Goal: Task Accomplishment & Management: Use online tool/utility

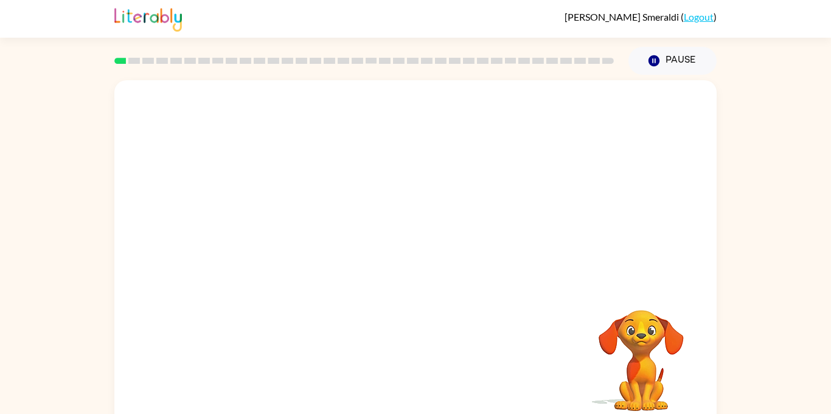
click at [584, 283] on div at bounding box center [415, 182] width 602 height 204
click at [566, 289] on div "Your browser must support playing .mp4 files to use Literably. Please try using…" at bounding box center [415, 253] width 602 height 347
click at [648, 333] on video "Your browser must support playing .mp4 files to use Literably. Please try using…" at bounding box center [641, 352] width 122 height 122
click at [641, 345] on video "Your browser must support playing .mp4 files to use Literably. Please try using…" at bounding box center [641, 352] width 122 height 122
click at [426, 291] on div at bounding box center [415, 253] width 602 height 347
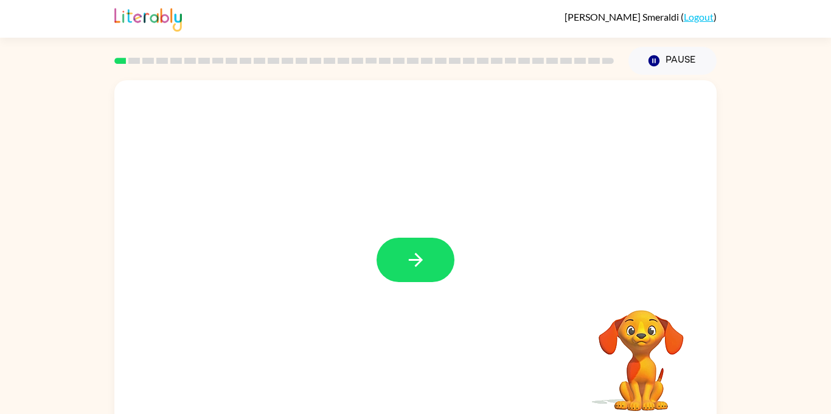
click at [426, 285] on div at bounding box center [415, 253] width 602 height 347
click at [426, 271] on button "button" at bounding box center [415, 260] width 78 height 44
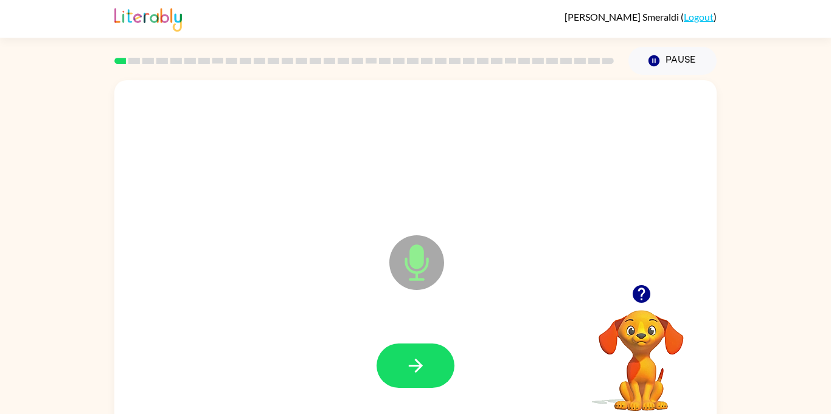
click at [418, 339] on div at bounding box center [415, 366] width 578 height 100
click at [426, 341] on div at bounding box center [415, 366] width 578 height 100
click at [435, 355] on button "button" at bounding box center [415, 366] width 78 height 44
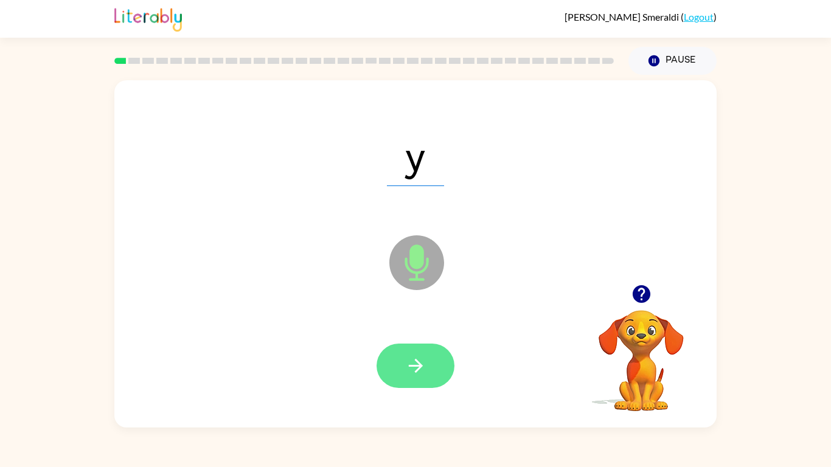
click at [432, 379] on button "button" at bounding box center [415, 366] width 78 height 44
click at [411, 373] on icon "button" at bounding box center [415, 365] width 21 height 21
click at [404, 350] on button "button" at bounding box center [415, 366] width 78 height 44
click at [421, 373] on icon "button" at bounding box center [415, 365] width 21 height 21
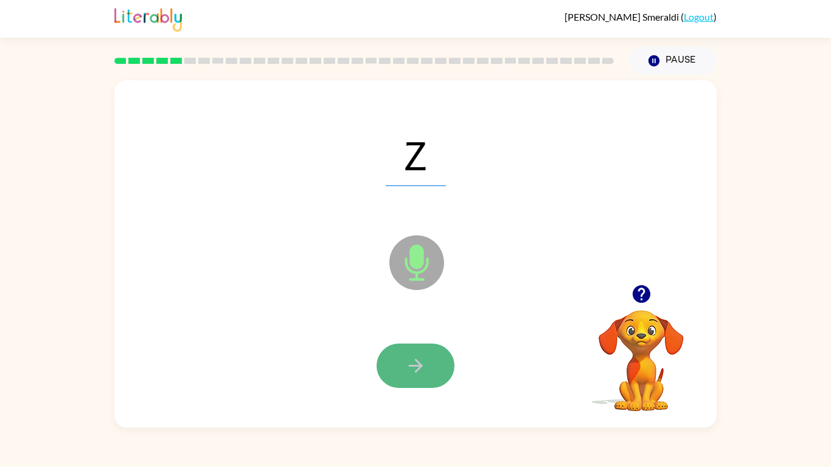
click at [414, 370] on icon "button" at bounding box center [415, 365] width 21 height 21
click at [406, 353] on button "button" at bounding box center [415, 366] width 78 height 44
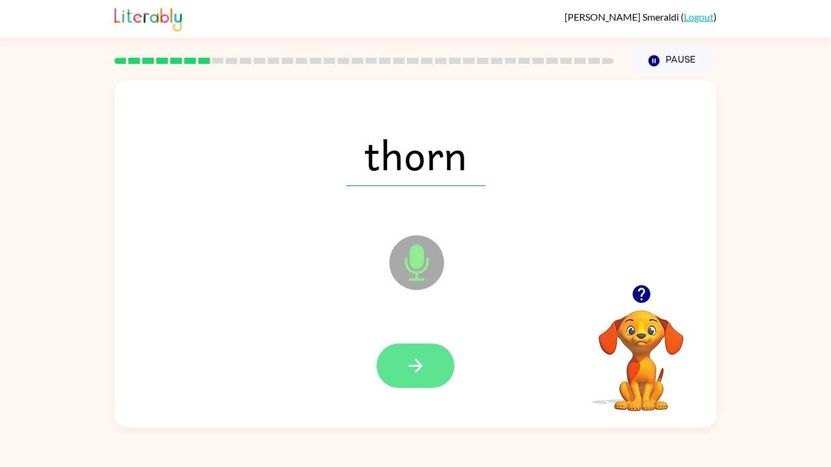
click at [424, 367] on icon "button" at bounding box center [415, 365] width 21 height 21
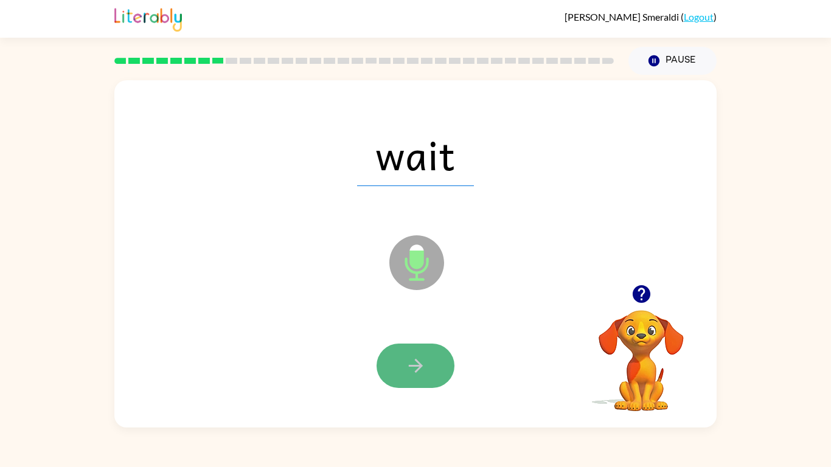
click at [423, 381] on button "button" at bounding box center [415, 366] width 78 height 44
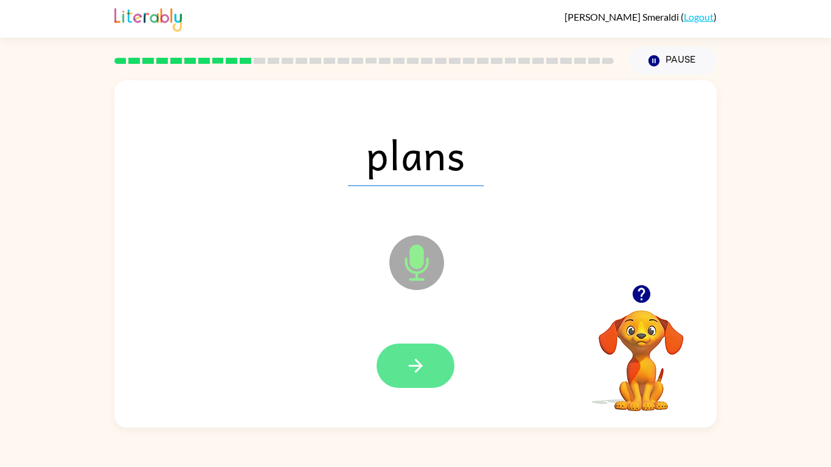
click at [417, 368] on icon "button" at bounding box center [415, 365] width 21 height 21
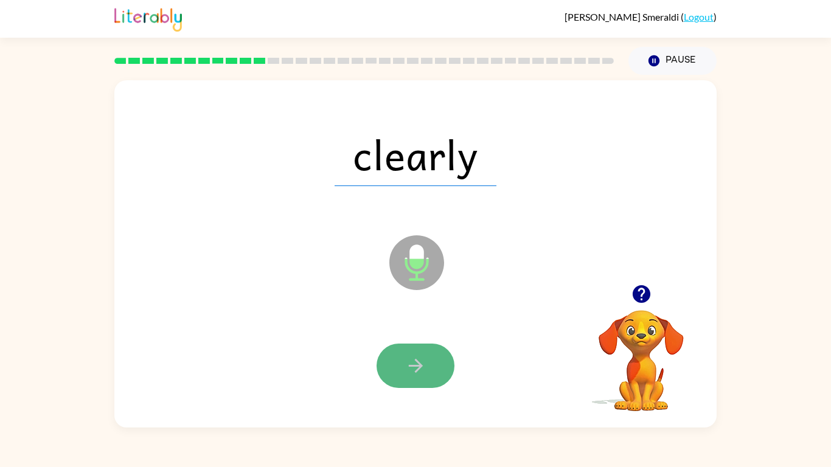
click at [407, 372] on icon "button" at bounding box center [415, 365] width 21 height 21
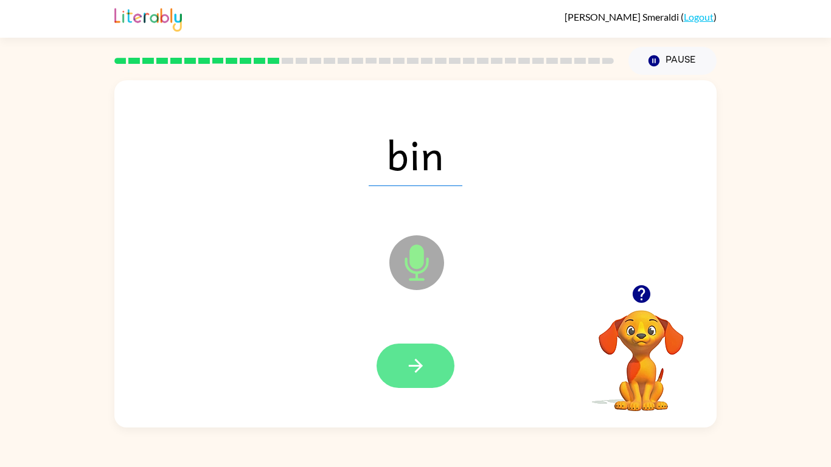
click at [412, 365] on icon "button" at bounding box center [415, 366] width 14 height 14
click at [407, 370] on icon "button" at bounding box center [415, 365] width 21 height 21
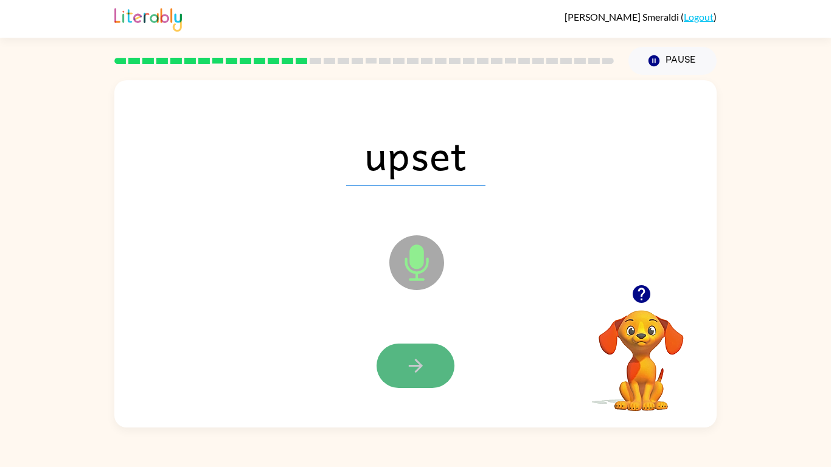
click at [407, 370] on icon "button" at bounding box center [415, 365] width 21 height 21
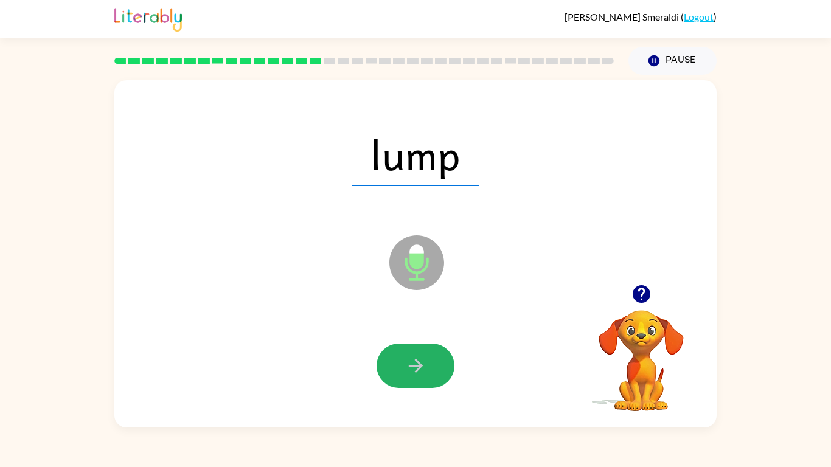
click at [400, 369] on button "button" at bounding box center [415, 366] width 78 height 44
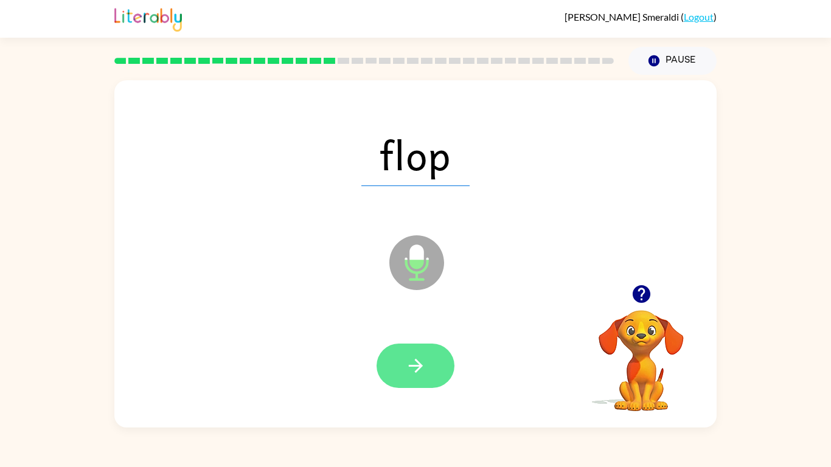
click at [402, 372] on button "button" at bounding box center [415, 366] width 78 height 44
click at [400, 370] on button "button" at bounding box center [415, 366] width 78 height 44
click at [415, 358] on icon "button" at bounding box center [415, 365] width 21 height 21
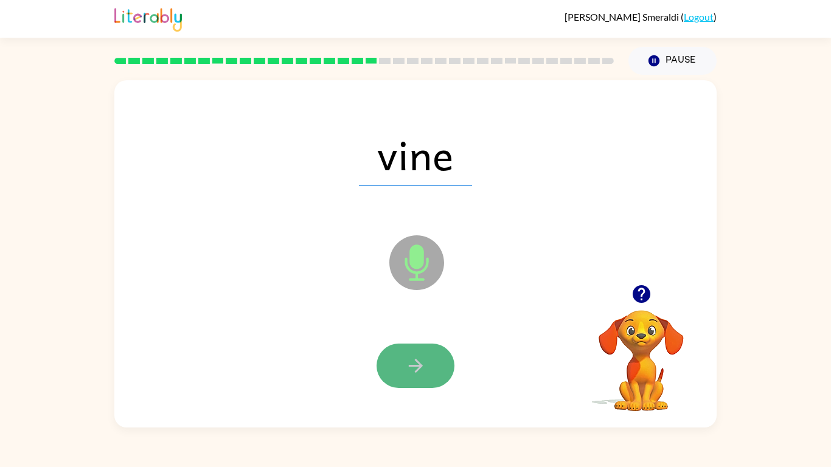
click at [414, 356] on icon "button" at bounding box center [415, 365] width 21 height 21
click at [416, 356] on icon "button" at bounding box center [415, 365] width 21 height 21
click at [420, 359] on icon "button" at bounding box center [415, 365] width 21 height 21
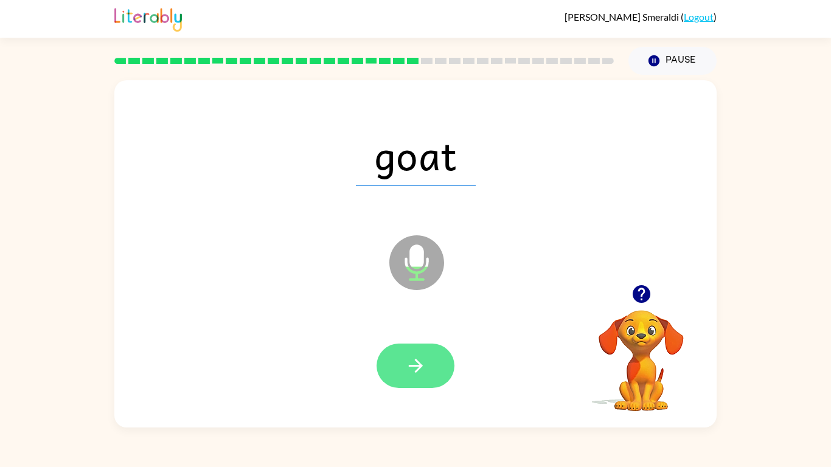
click at [417, 359] on icon "button" at bounding box center [415, 365] width 21 height 21
click at [417, 353] on button "button" at bounding box center [415, 366] width 78 height 44
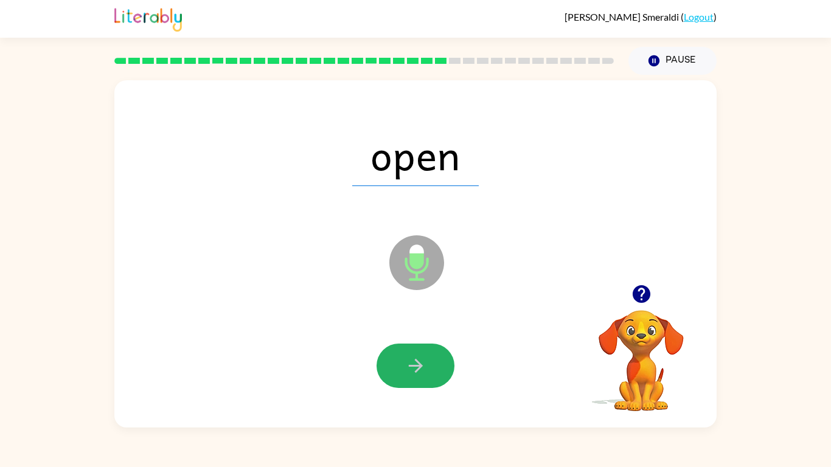
click at [417, 354] on button "button" at bounding box center [415, 366] width 78 height 44
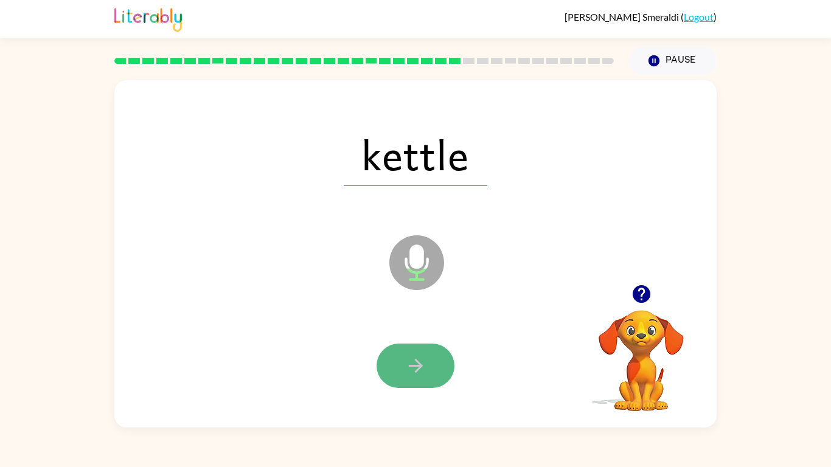
click at [416, 355] on icon "button" at bounding box center [415, 365] width 21 height 21
click at [422, 360] on icon "button" at bounding box center [415, 365] width 21 height 21
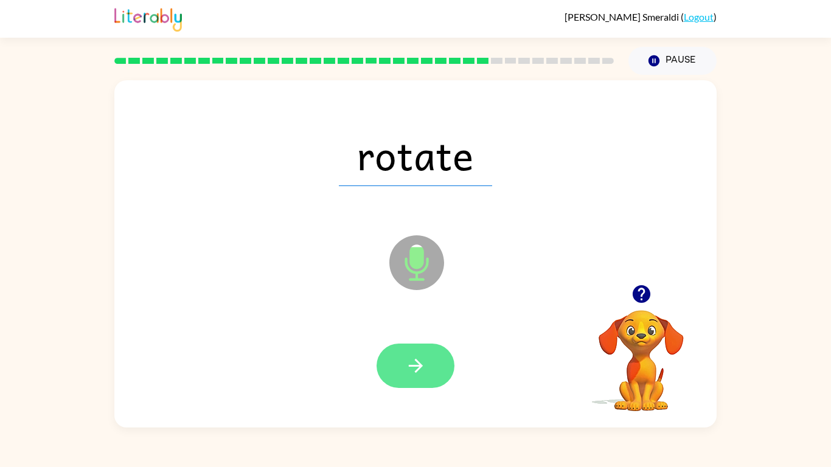
click at [417, 353] on button "button" at bounding box center [415, 366] width 78 height 44
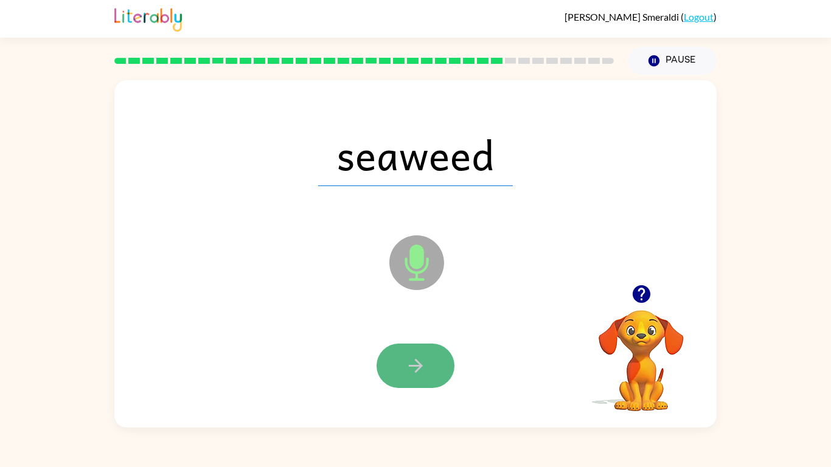
click at [421, 358] on icon "button" at bounding box center [415, 365] width 21 height 21
click at [431, 364] on button "button" at bounding box center [415, 366] width 78 height 44
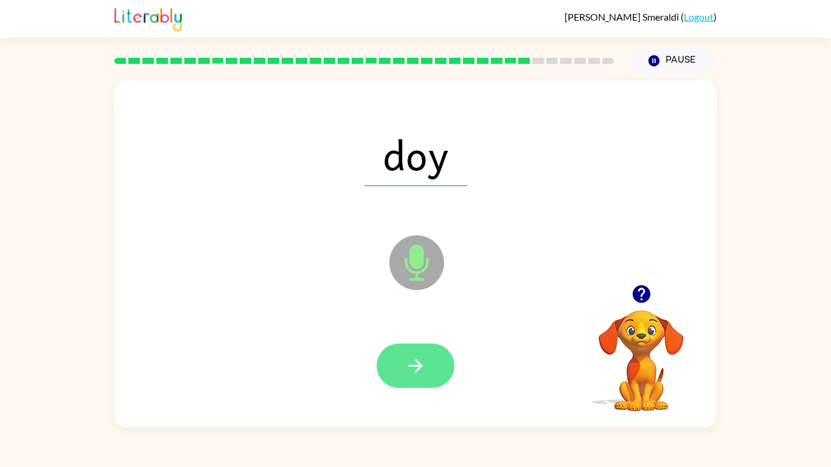
click at [426, 365] on button "button" at bounding box center [415, 366] width 78 height 44
click at [426, 366] on icon "button" at bounding box center [415, 365] width 21 height 21
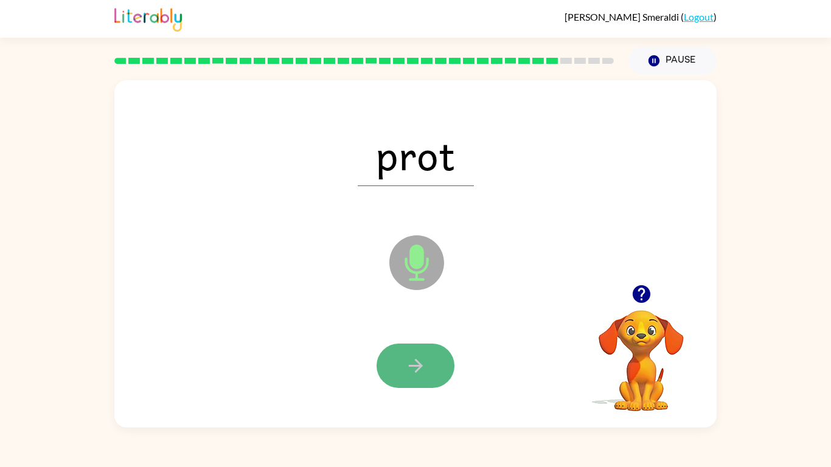
click at [431, 366] on button "button" at bounding box center [415, 366] width 78 height 44
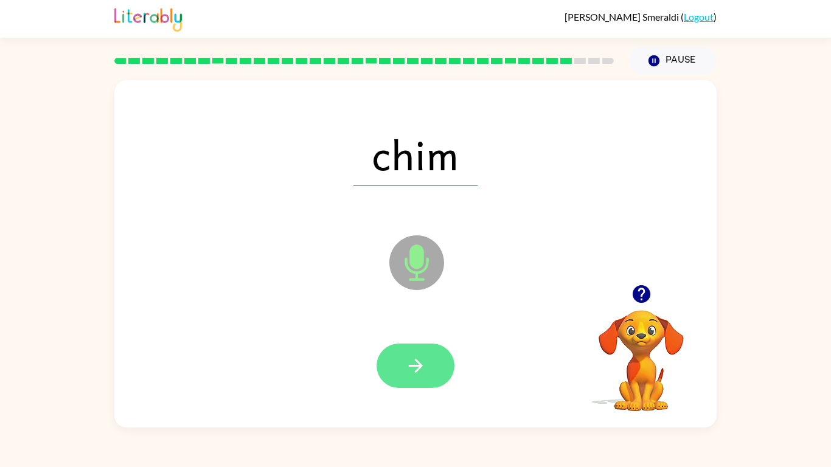
click at [429, 366] on button "button" at bounding box center [415, 366] width 78 height 44
click at [429, 367] on div at bounding box center [415, 366] width 78 height 44
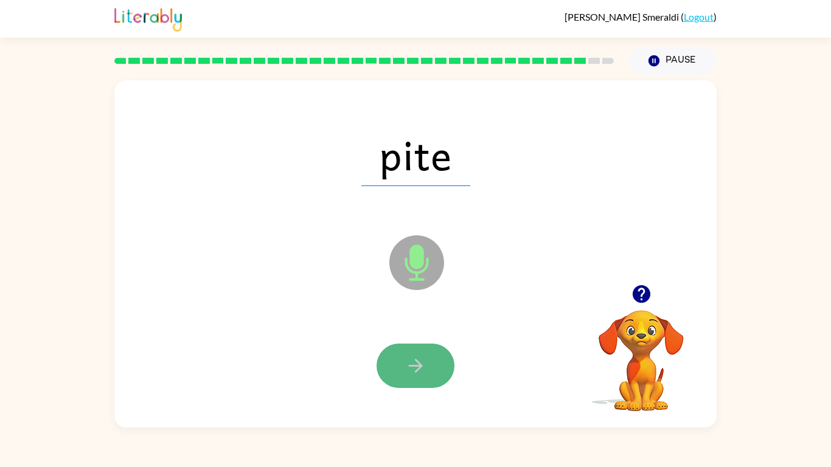
click at [426, 367] on button "button" at bounding box center [415, 366] width 78 height 44
click at [411, 383] on button "button" at bounding box center [415, 366] width 78 height 44
